Goal: Task Accomplishment & Management: Use online tool/utility

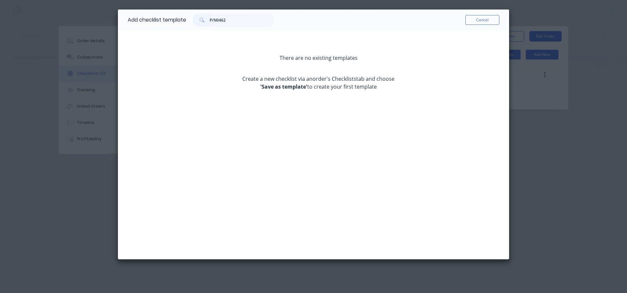
click at [487, 14] on div "Cancel" at bounding box center [386, 19] width 225 height 21
click at [485, 17] on button "Cancel" at bounding box center [482, 20] width 34 height 10
type textarea "x"
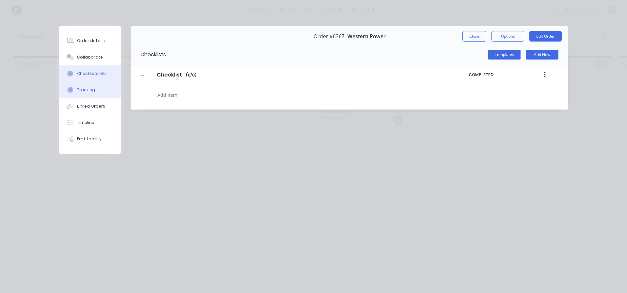
click at [91, 90] on div "Tracking" at bounding box center [86, 90] width 18 height 6
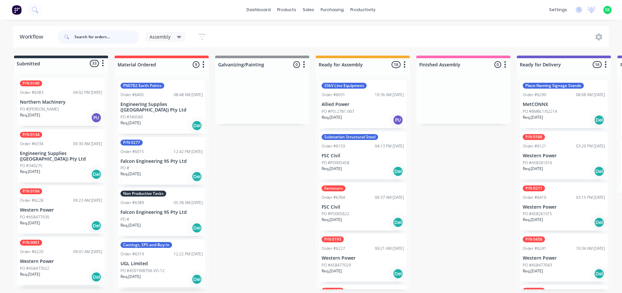
click at [86, 39] on input "text" at bounding box center [106, 36] width 65 height 13
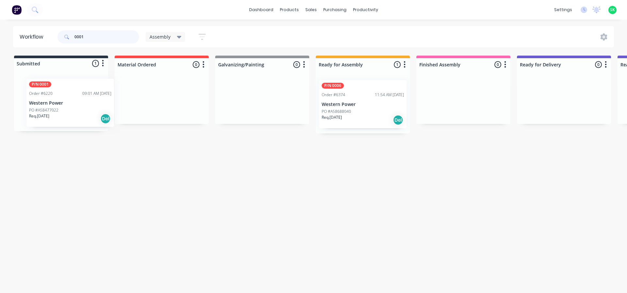
drag, startPoint x: 65, startPoint y: 109, endPoint x: 72, endPoint y: 110, distance: 7.5
click at [72, 110] on div "P/N 0001 Order #6220 09:01 AM [DATE] Western Power PO #A58477022 Req. [DATE] Del" at bounding box center [61, 101] width 94 height 58
type input "0001"
click at [72, 109] on div "PO #A58477022" at bounding box center [61, 109] width 82 height 6
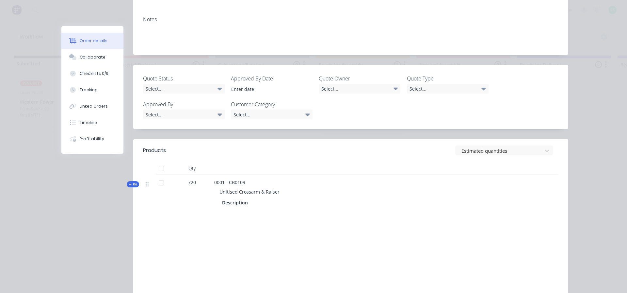
scroll to position [163, 0]
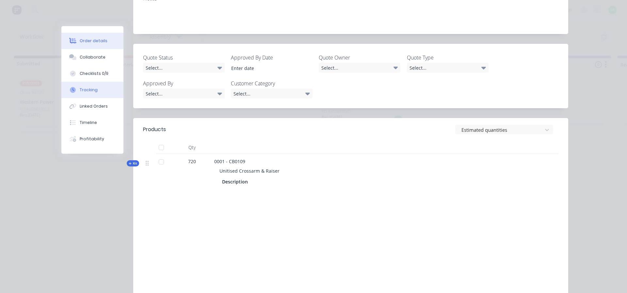
click at [89, 93] on button "Tracking" at bounding box center [92, 90] width 62 height 16
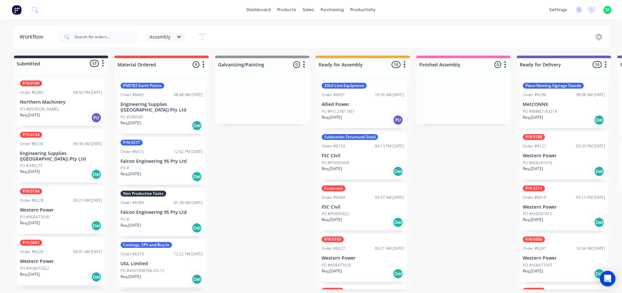
click at [351, 115] on div "Req. 17/10/25 PU" at bounding box center [363, 119] width 82 height 11
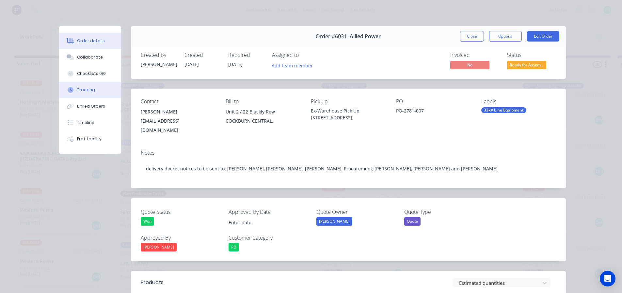
click at [77, 90] on div "Tracking" at bounding box center [86, 90] width 18 height 6
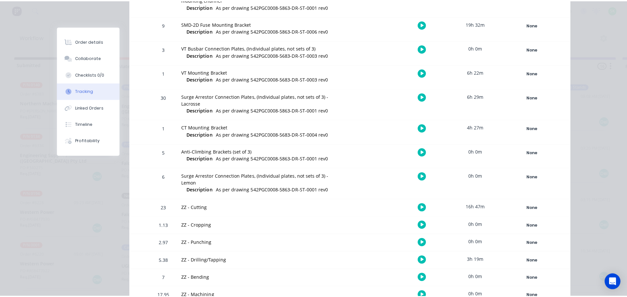
scroll to position [360, 0]
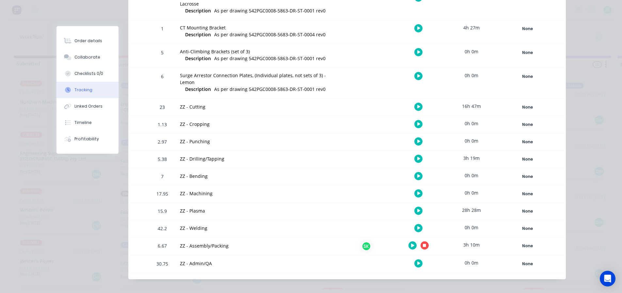
click at [424, 241] on button "button" at bounding box center [425, 245] width 8 height 8
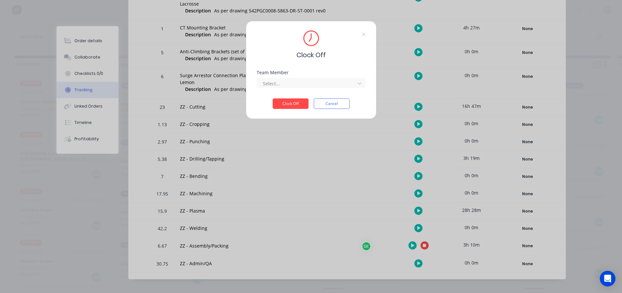
scroll to position [355, 0]
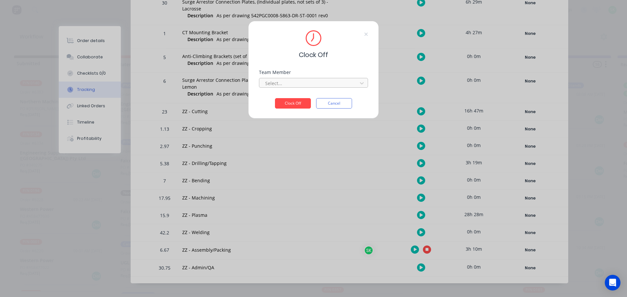
click at [328, 88] on div "Select..." at bounding box center [309, 83] width 93 height 10
click at [311, 97] on div "[PERSON_NAME]" at bounding box center [313, 98] width 109 height 12
click at [303, 101] on button "Clock Off" at bounding box center [293, 103] width 36 height 10
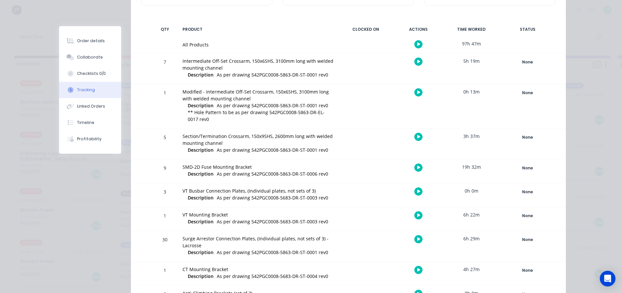
scroll to position [0, 0]
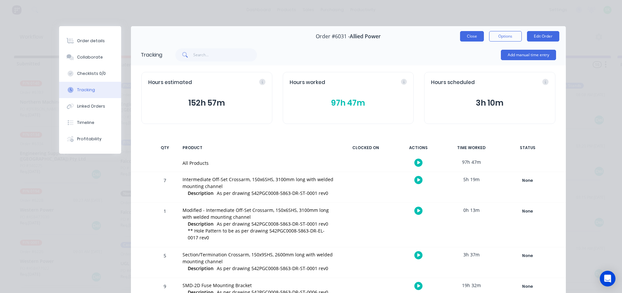
click at [466, 39] on button "Close" at bounding box center [472, 36] width 24 height 10
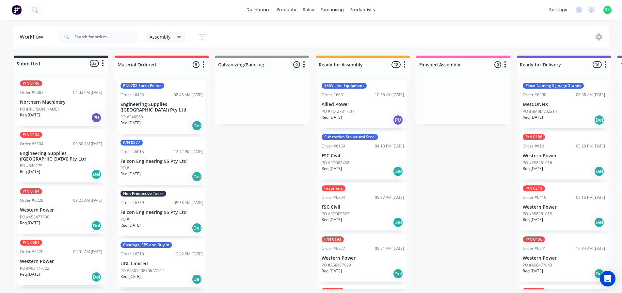
click at [379, 150] on div "Substation Structural Steel Order #6159 04:13 PM 28/07/25 FSC Civil PO #PO00545…" at bounding box center [363, 155] width 88 height 48
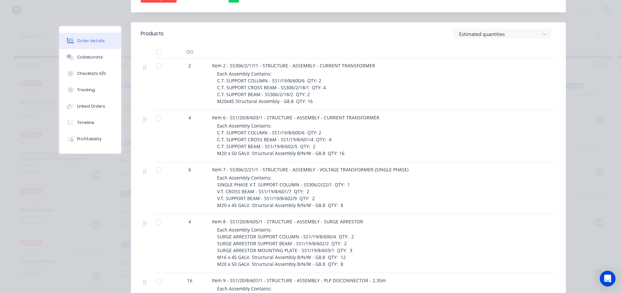
scroll to position [229, 0]
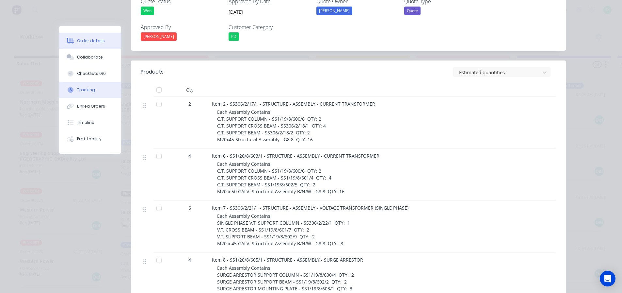
click at [88, 85] on button "Tracking" at bounding box center [90, 90] width 62 height 16
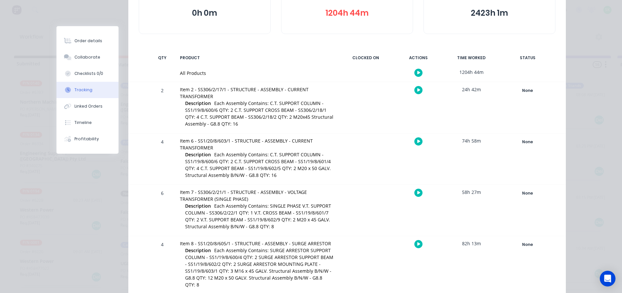
scroll to position [65, 0]
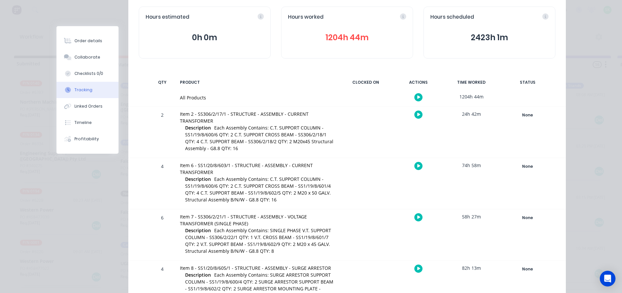
click at [417, 167] on icon "button" at bounding box center [418, 166] width 3 height 4
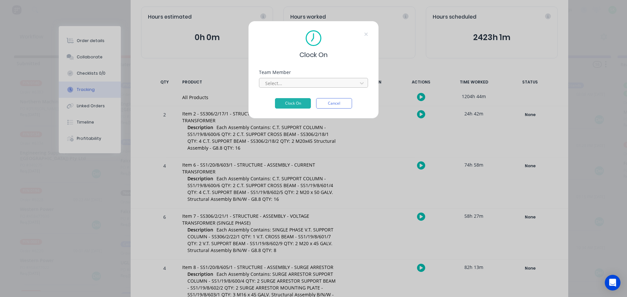
click at [312, 84] on div at bounding box center [309, 83] width 89 height 8
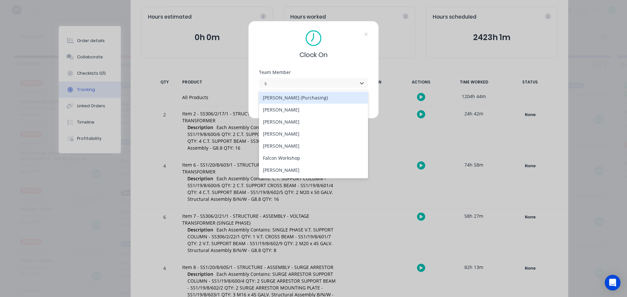
type input "st"
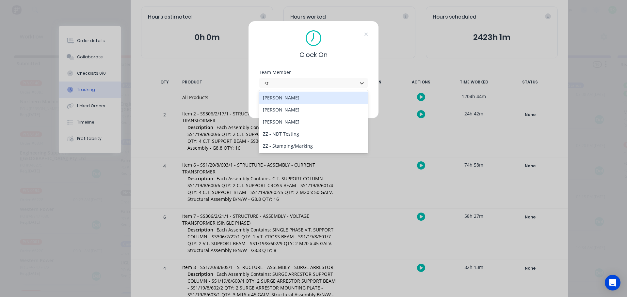
click at [294, 110] on div "[PERSON_NAME]" at bounding box center [313, 110] width 109 height 12
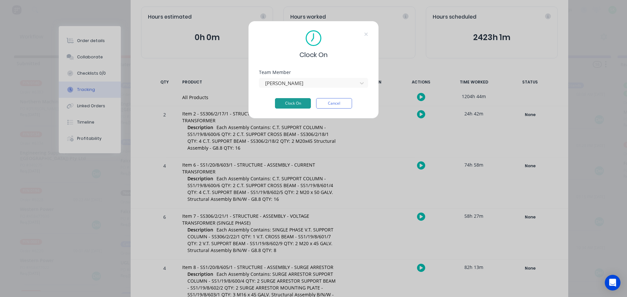
click at [294, 105] on button "Clock On" at bounding box center [293, 103] width 36 height 10
